Goal: Task Accomplishment & Management: Use online tool/utility

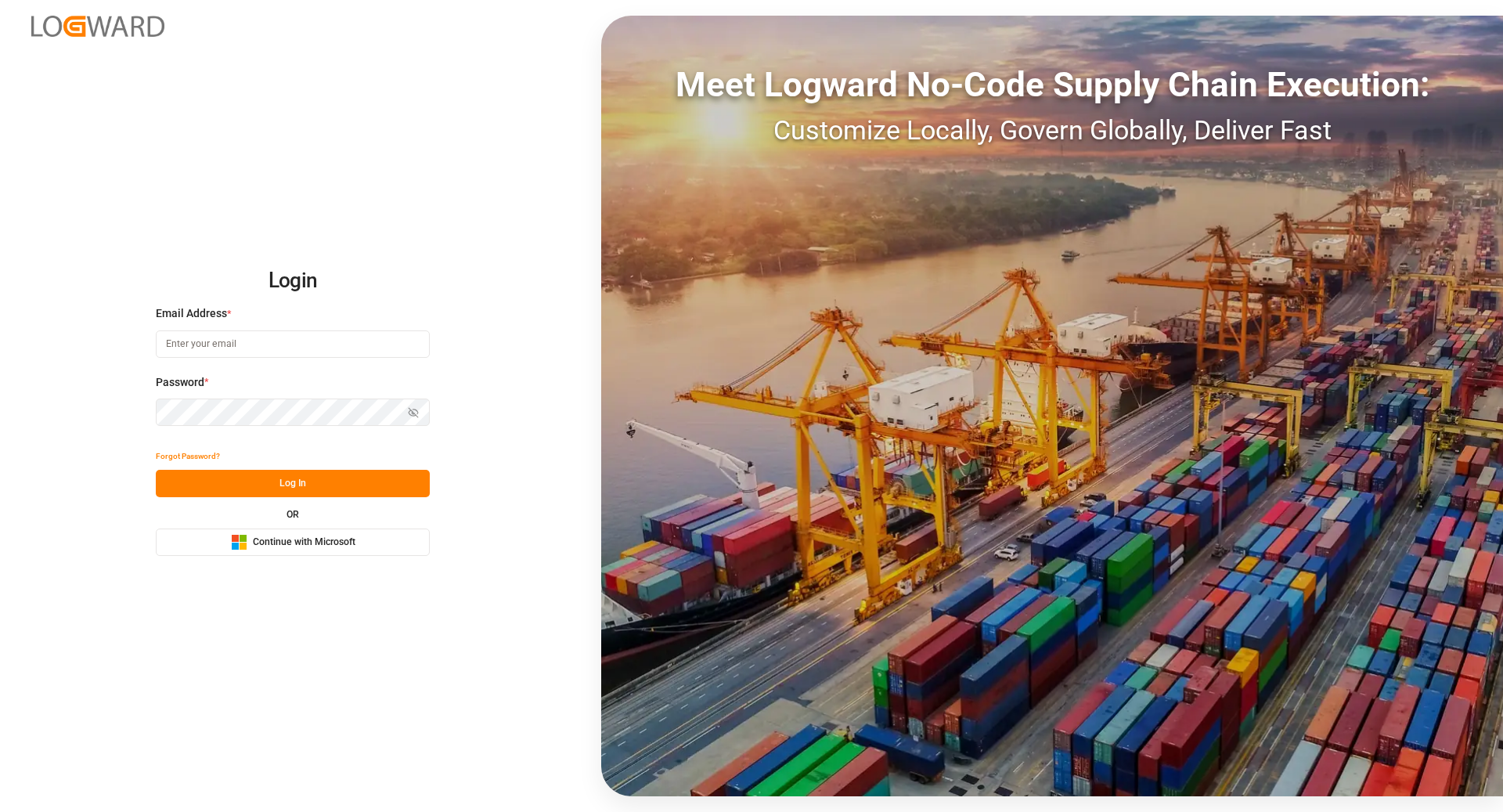
click at [274, 545] on span "Continue with Microsoft" at bounding box center [304, 543] width 102 height 14
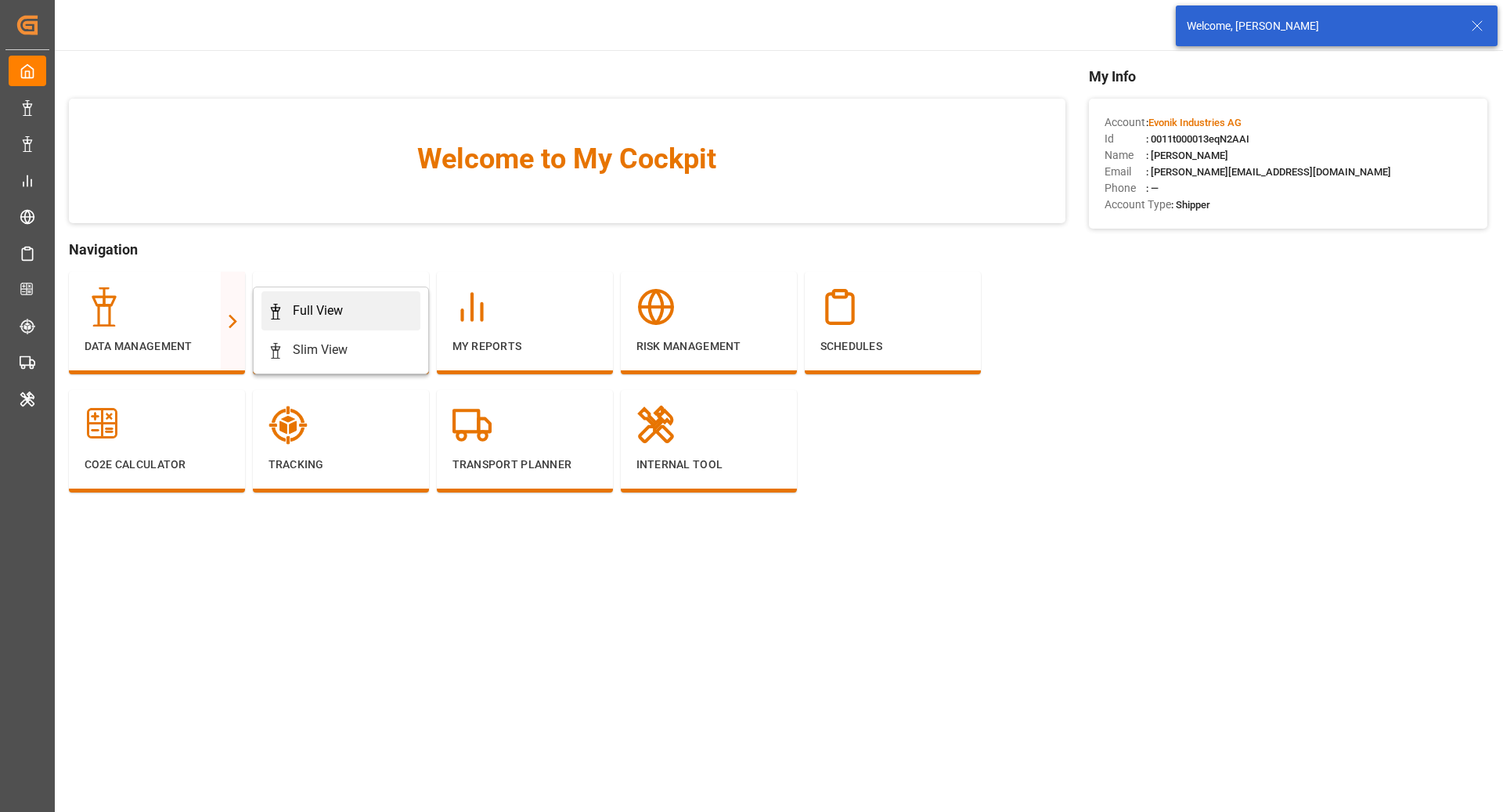
click at [318, 298] on link "Full View" at bounding box center [341, 310] width 159 height 39
